Goal: Information Seeking & Learning: Learn about a topic

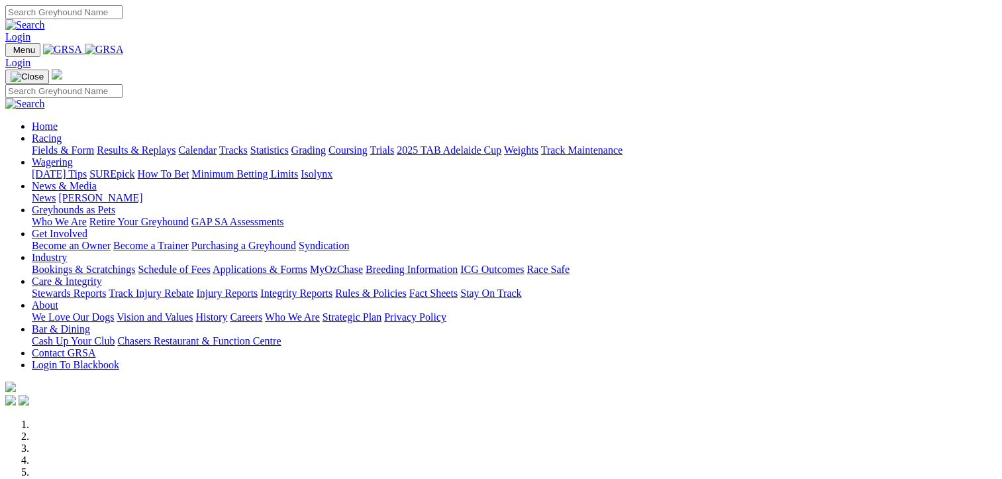
click at [40, 144] on link "Fields & Form" at bounding box center [63, 149] width 62 height 11
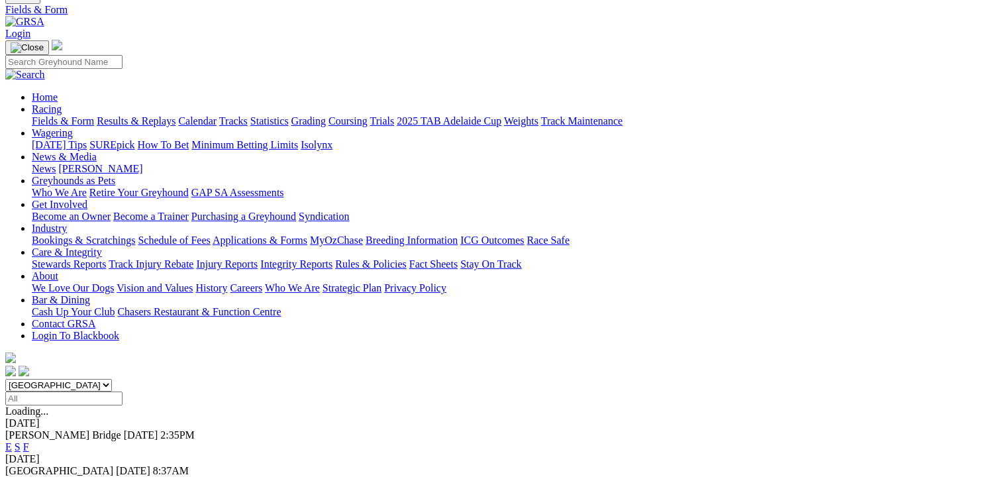
scroll to position [132, 0]
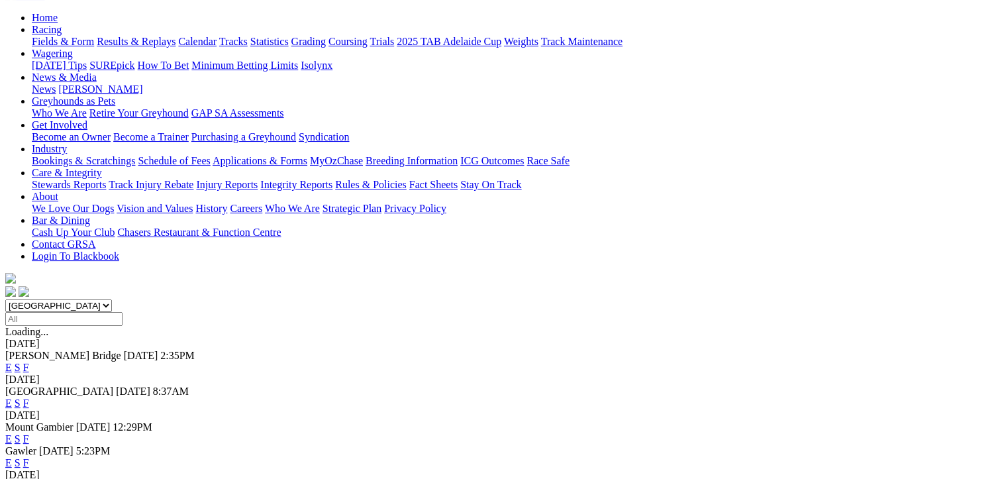
click at [29, 433] on link "F" at bounding box center [26, 438] width 6 height 11
